Goal: Check status: Check status

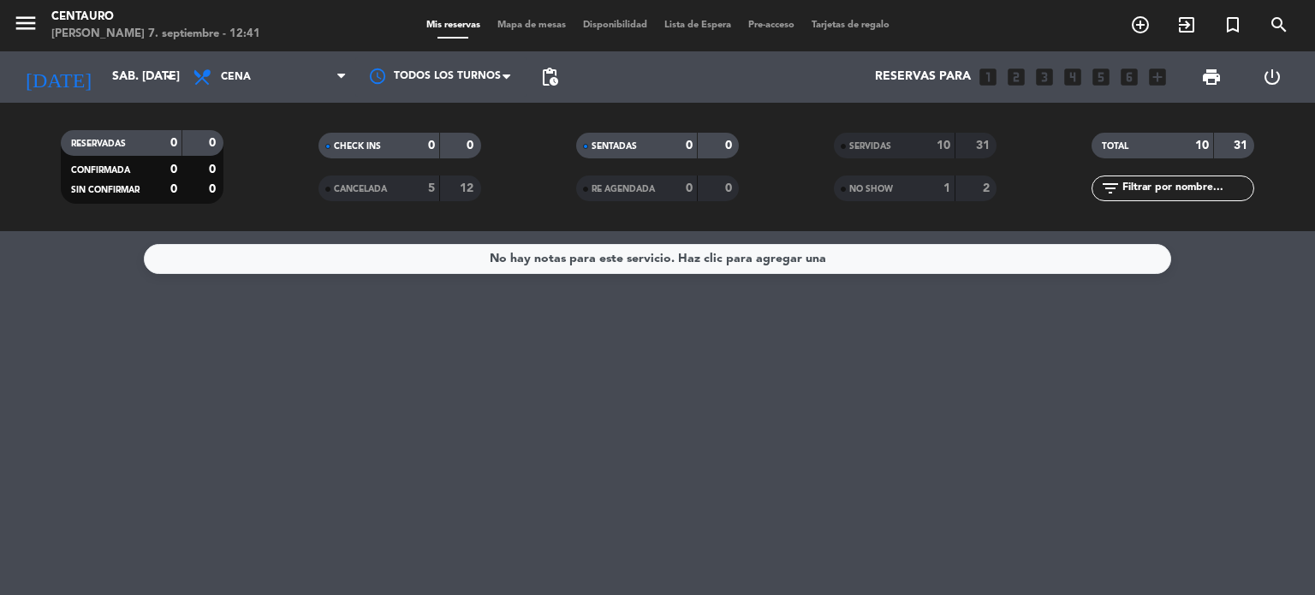
click at [1229, 142] on div "31" at bounding box center [1234, 146] width 33 height 20
click at [914, 148] on div "SERVIDAS" at bounding box center [877, 146] width 79 height 20
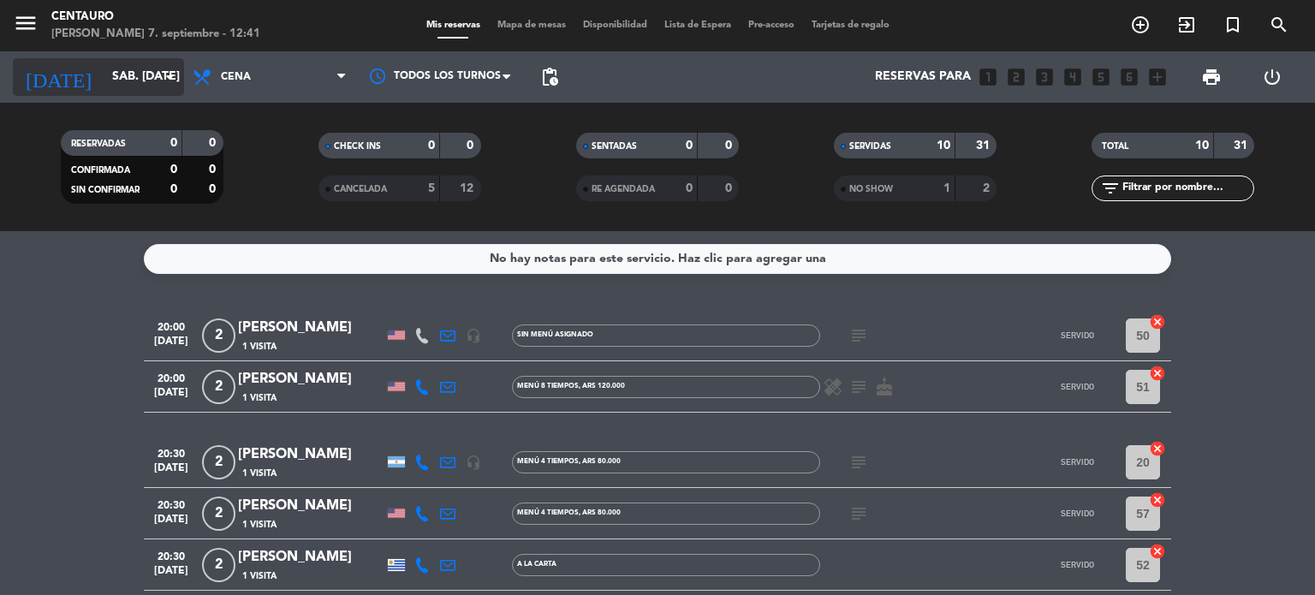
click at [104, 68] on input "sáb. [DATE]" at bounding box center [185, 77] width 163 height 31
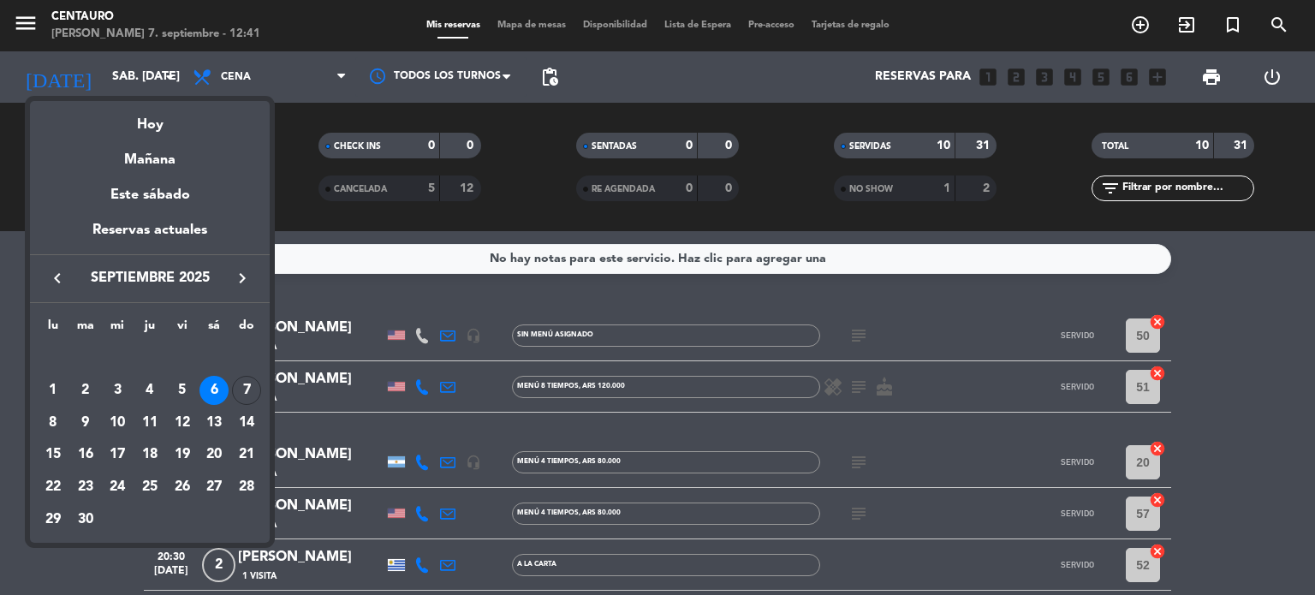
click at [249, 390] on div "7" at bounding box center [246, 390] width 29 height 29
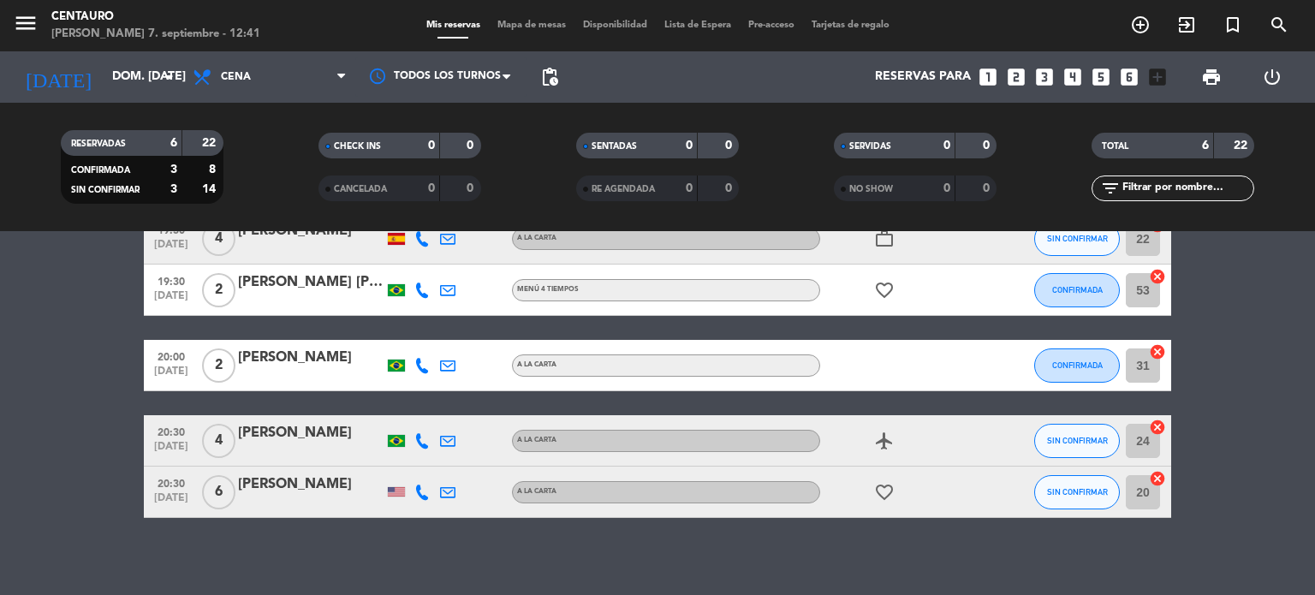
scroll to position [156, 0]
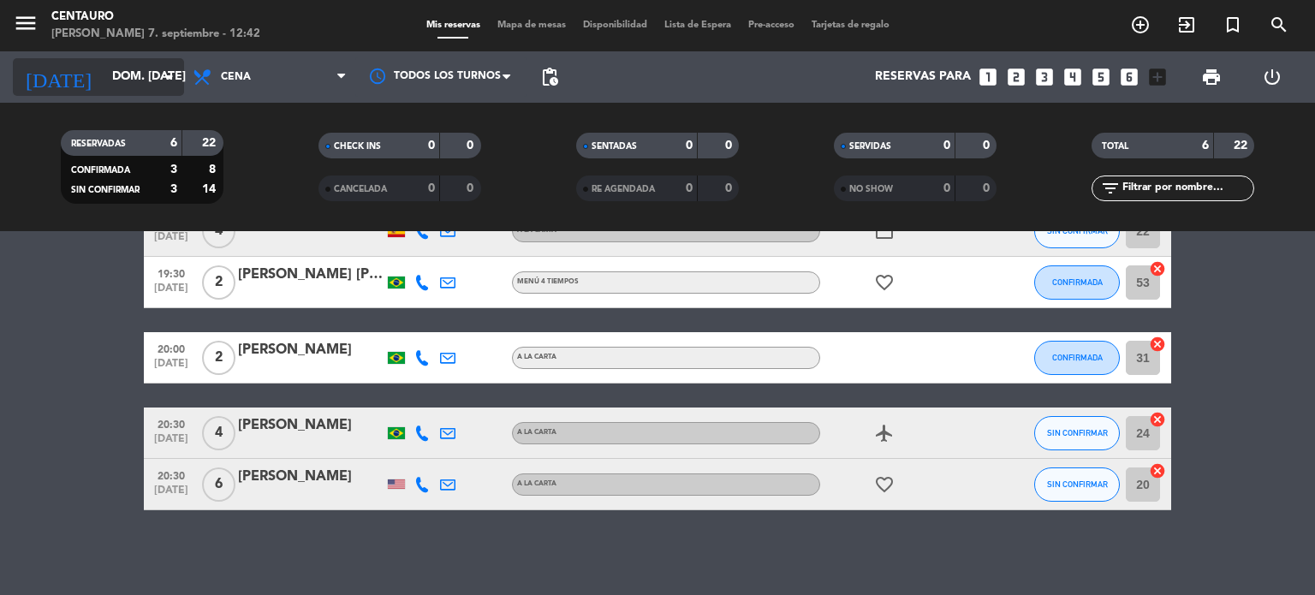
click at [111, 71] on input "dom. [DATE]" at bounding box center [185, 77] width 163 height 31
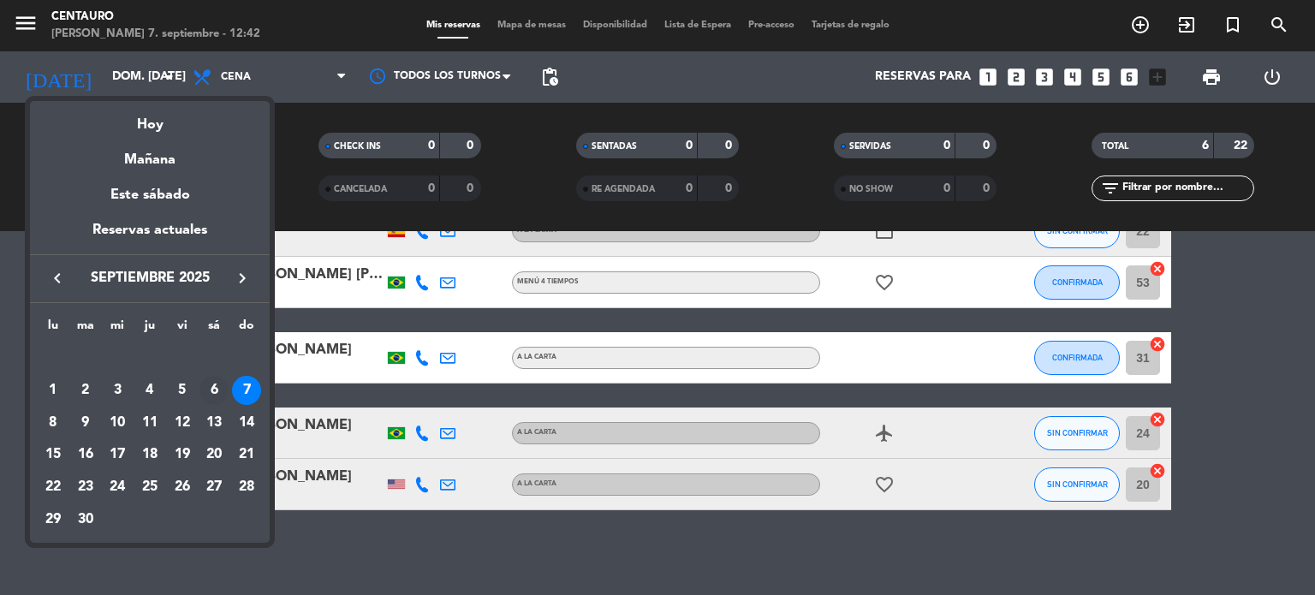
click at [209, 392] on div "6" at bounding box center [213, 390] width 29 height 29
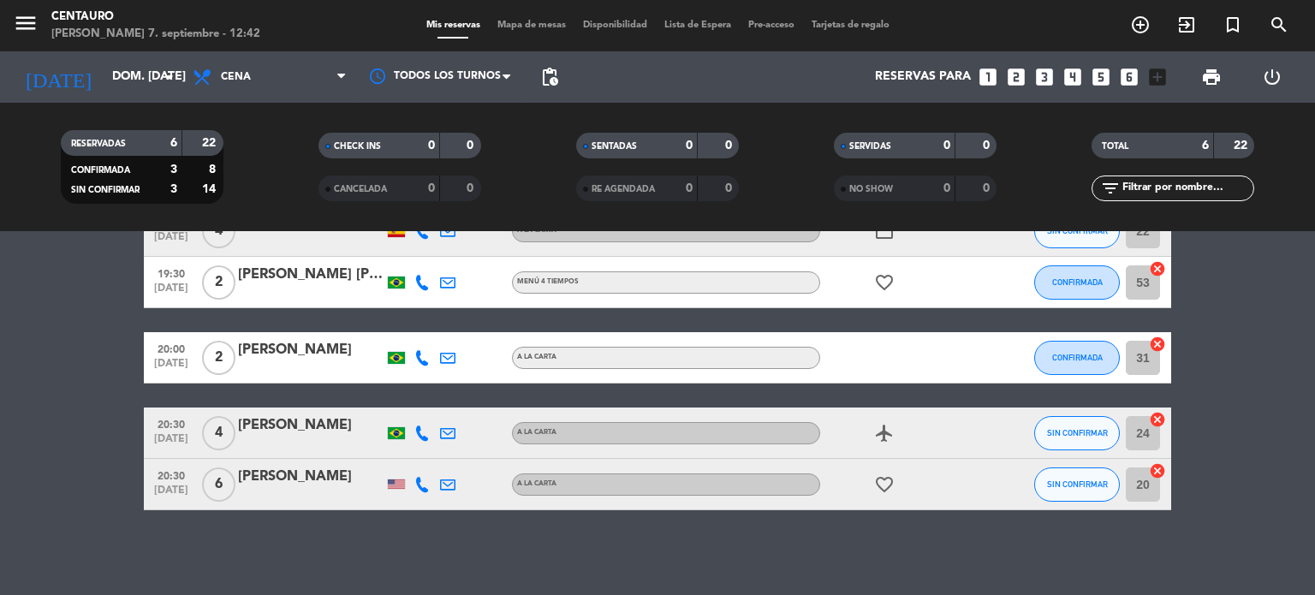
type input "sáb. [DATE]"
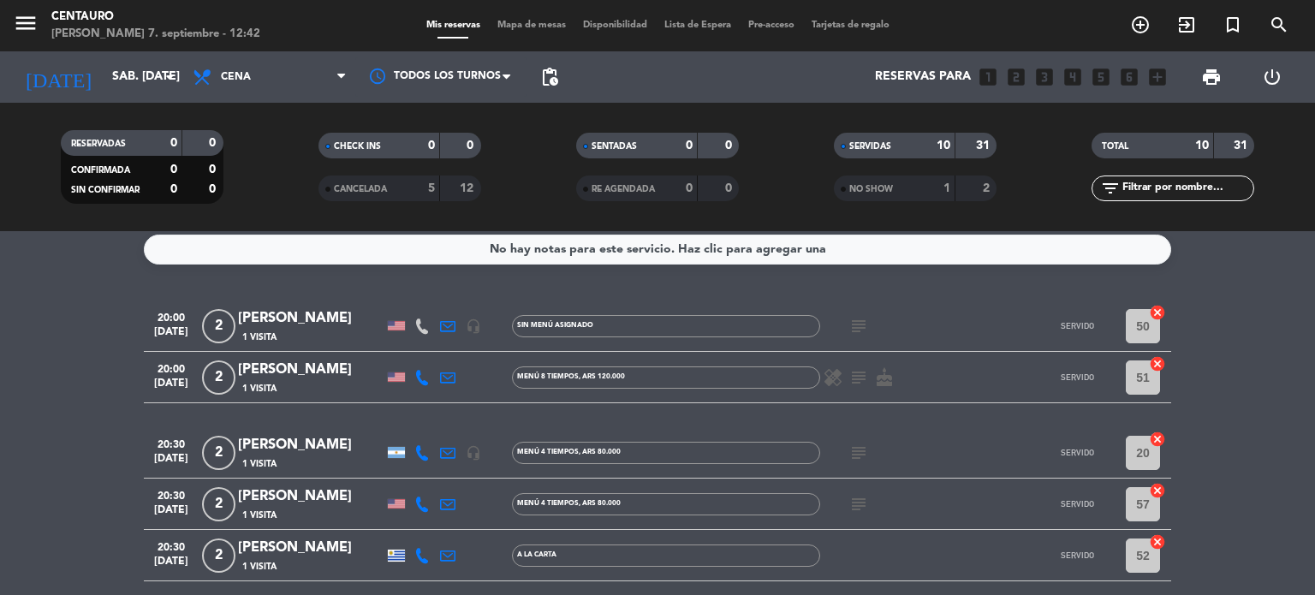
scroll to position [0, 0]
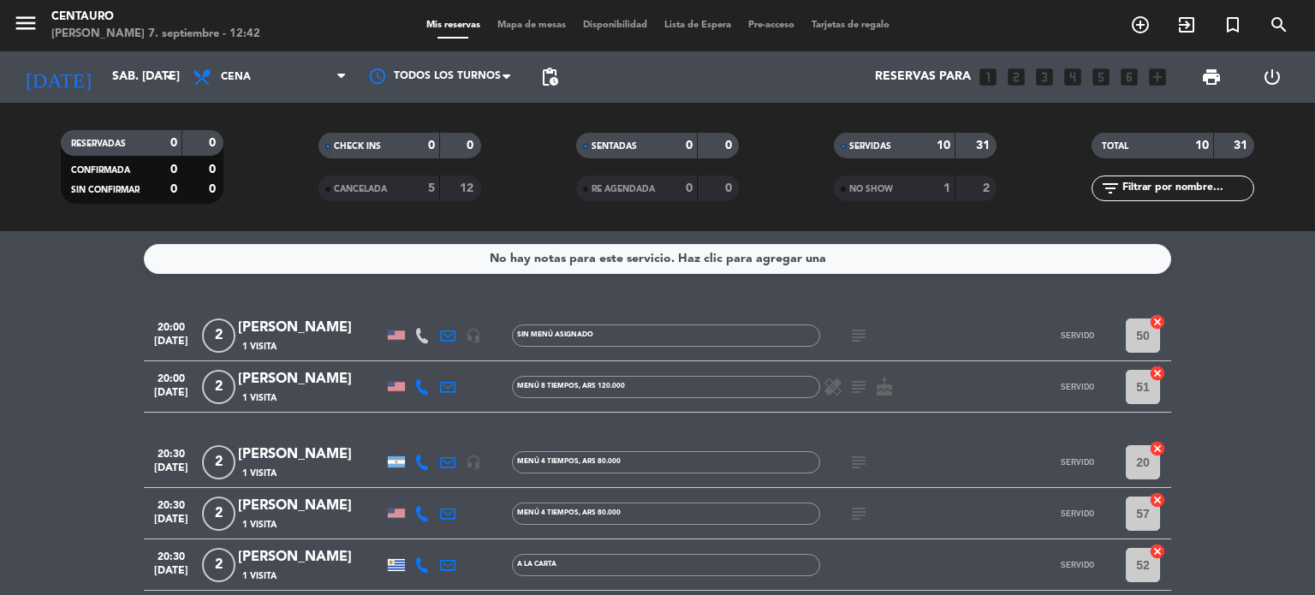
click at [380, 187] on span "CANCELADA" at bounding box center [360, 189] width 53 height 9
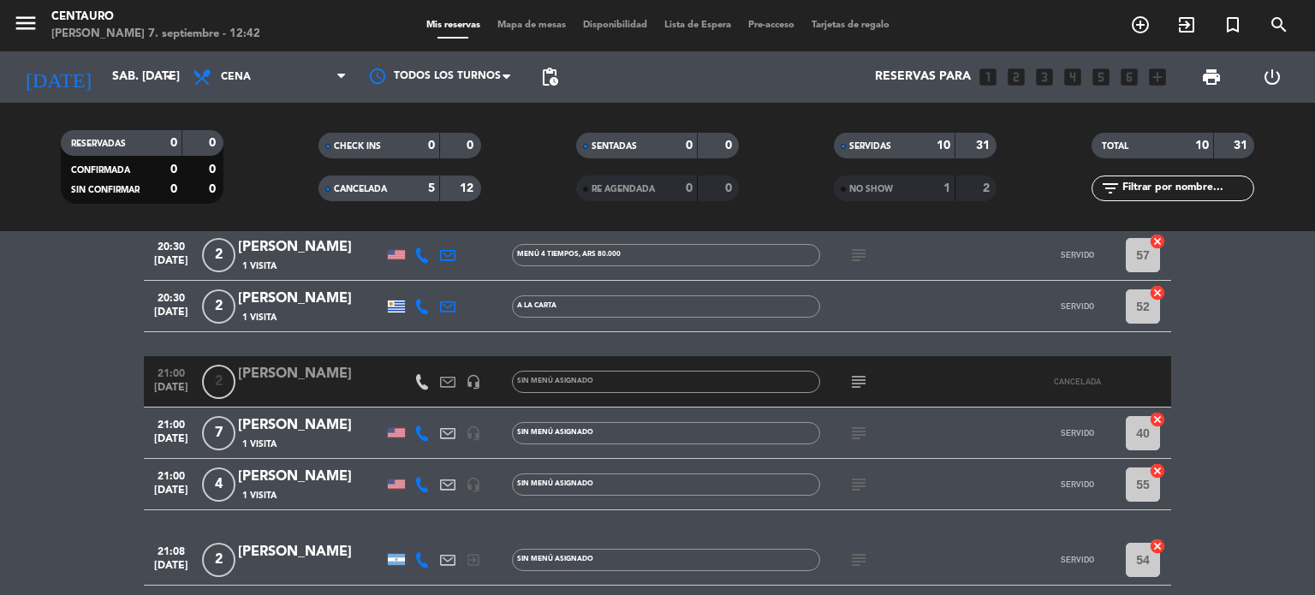
scroll to position [514, 0]
click at [852, 383] on icon "subject" at bounding box center [858, 380] width 21 height 21
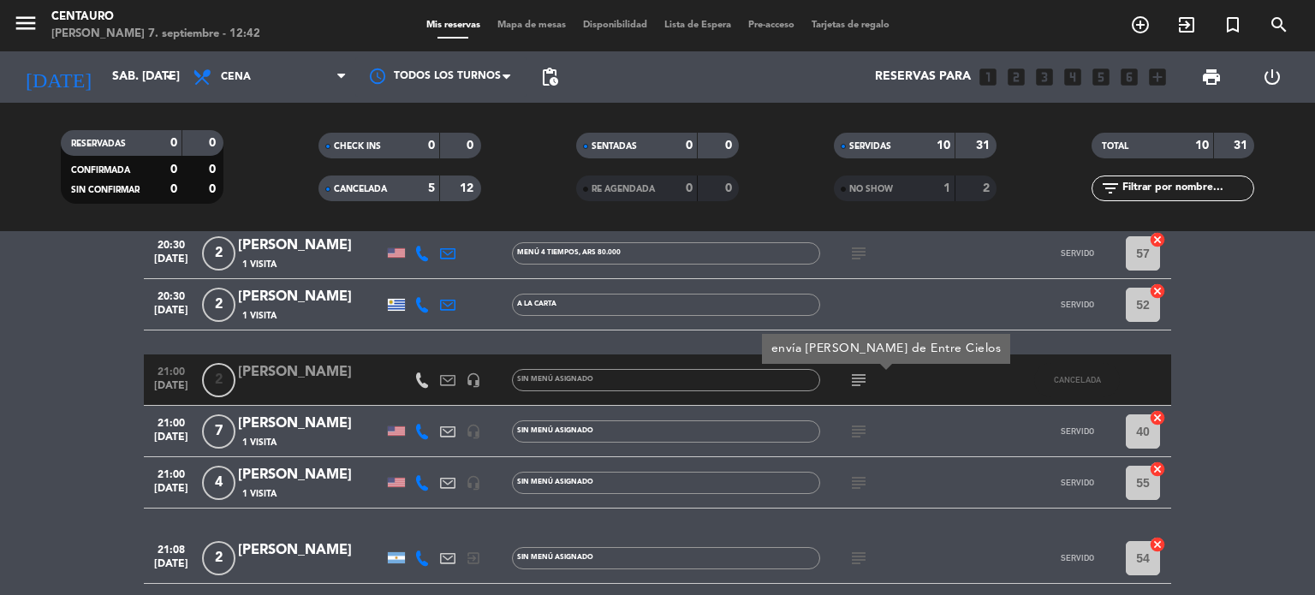
click at [852, 383] on icon "subject" at bounding box center [858, 380] width 21 height 21
